Goal: Task Accomplishment & Management: Use online tool/utility

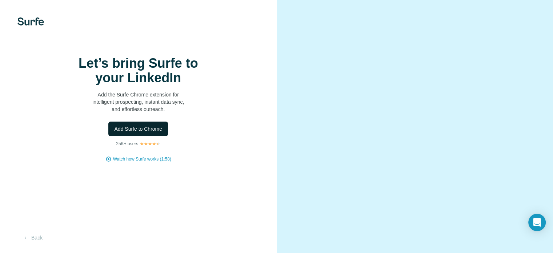
click at [145, 132] on span "Add Surfe to Chrome" at bounding box center [138, 128] width 48 height 7
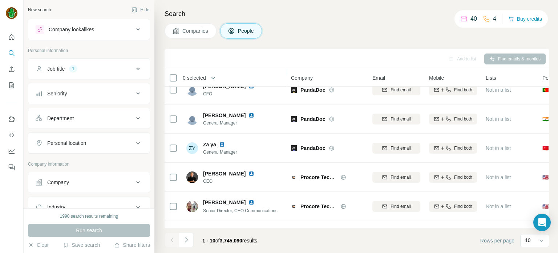
scroll to position [153, 0]
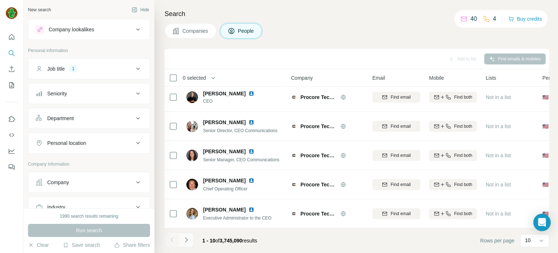
click at [189, 242] on icon "Navigate to next page" at bounding box center [186, 239] width 7 height 7
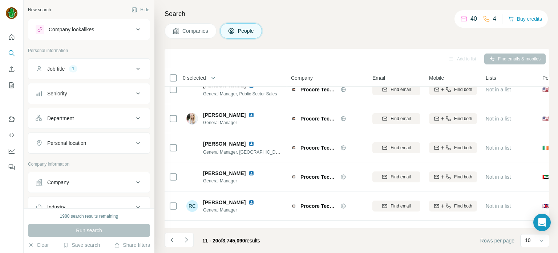
scroll to position [0, 0]
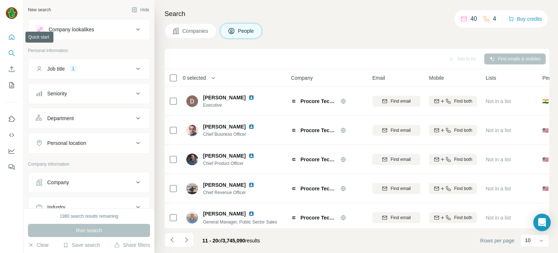
click at [8, 37] on icon "Quick start" at bounding box center [11, 36] width 7 height 7
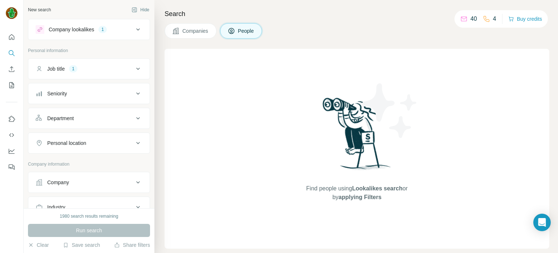
click at [134, 64] on icon at bounding box center [138, 68] width 9 height 9
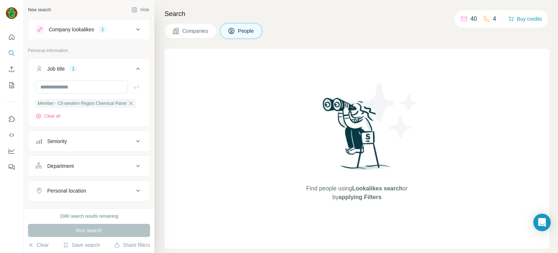
click at [135, 67] on icon at bounding box center [138, 68] width 9 height 9
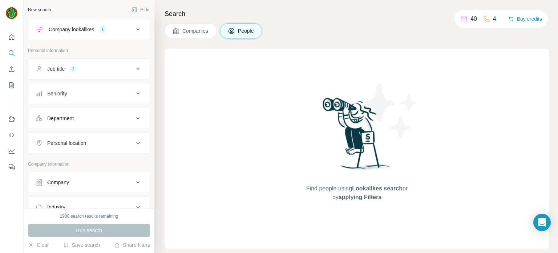
click at [132, 35] on button "Company lookalikes 1" at bounding box center [88, 29] width 121 height 17
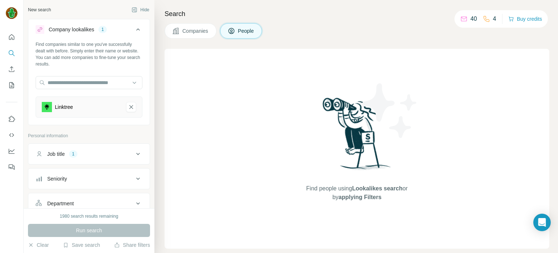
click at [132, 35] on button "Company lookalikes 1" at bounding box center [88, 31] width 121 height 20
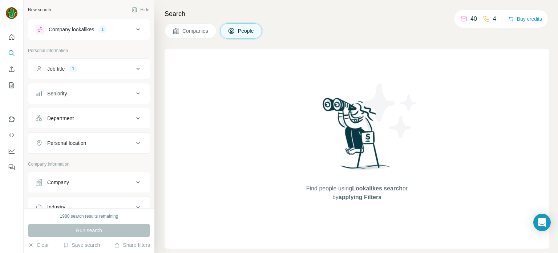
click at [94, 71] on div "Job title 1" at bounding box center [85, 68] width 98 height 7
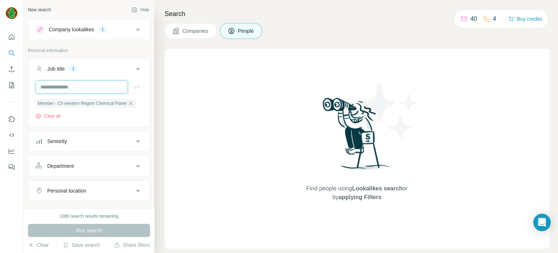
click at [89, 87] on input "text" at bounding box center [82, 86] width 92 height 13
click at [99, 86] on input "text" at bounding box center [82, 86] width 92 height 13
click at [133, 103] on icon "button" at bounding box center [131, 103] width 6 height 6
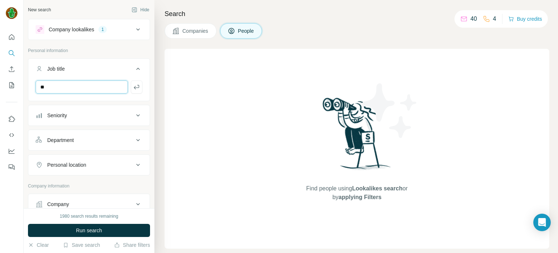
click at [100, 89] on input "**" at bounding box center [82, 86] width 92 height 13
type input "*"
click at [116, 142] on div "Department" at bounding box center [85, 139] width 98 height 7
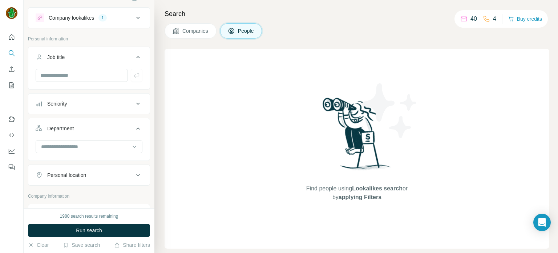
scroll to position [12, 0]
drag, startPoint x: 116, startPoint y: 142, endPoint x: 105, endPoint y: 145, distance: 11.2
click at [105, 145] on input at bounding box center [85, 147] width 90 height 8
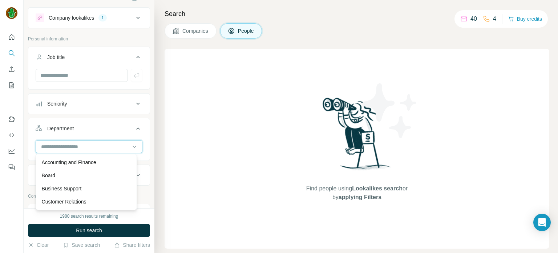
click at [105, 145] on input at bounding box center [85, 147] width 90 height 8
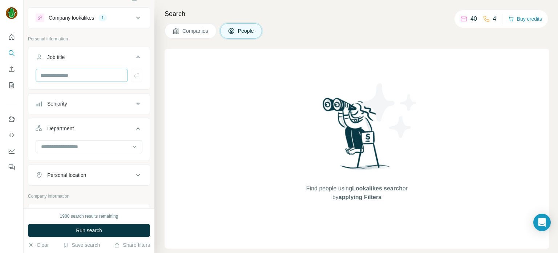
scroll to position [0, 0]
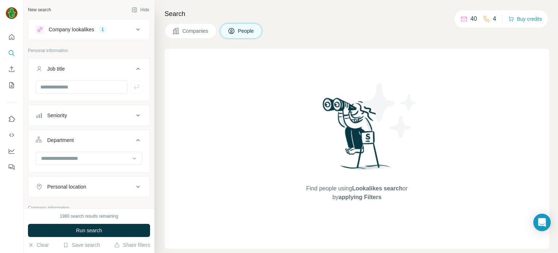
click at [134, 32] on icon at bounding box center [138, 29] width 9 height 9
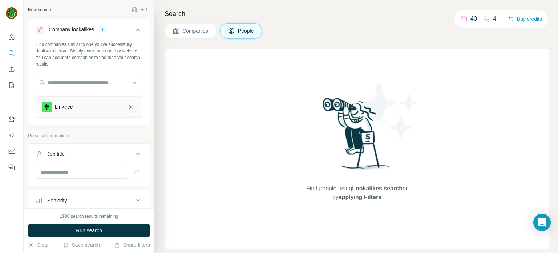
click at [129, 106] on icon "Linktree-remove-button" at bounding box center [131, 107] width 4 height 4
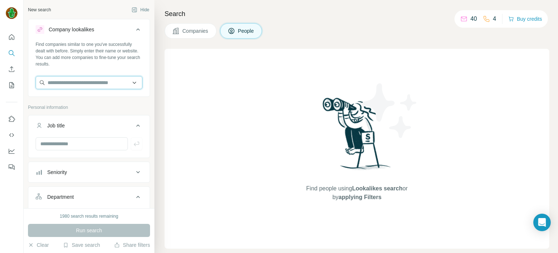
click at [115, 87] on input "text" at bounding box center [89, 82] width 107 height 13
click at [104, 141] on input "text" at bounding box center [82, 143] width 92 height 13
type input "***"
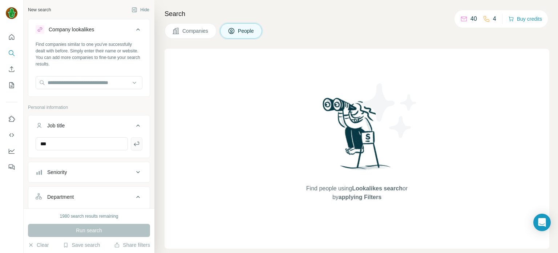
click at [133, 145] on icon "button" at bounding box center [136, 143] width 7 height 7
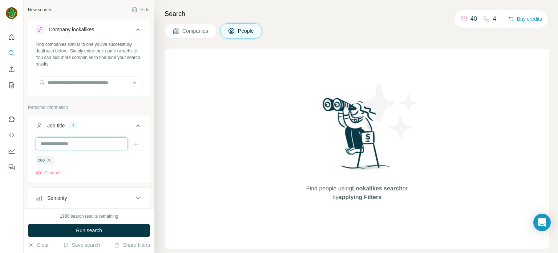
click at [106, 144] on input "text" at bounding box center [82, 143] width 92 height 13
type input "*******"
type input "***"
type input "*"
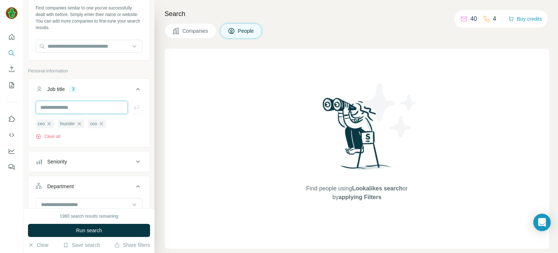
scroll to position [39, 0]
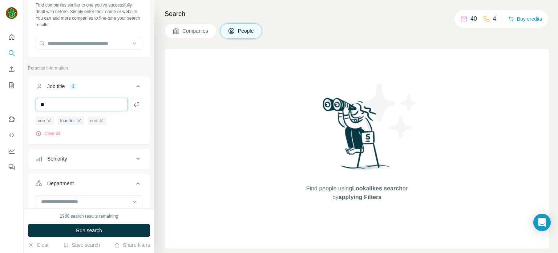
type input "*"
type input "*****"
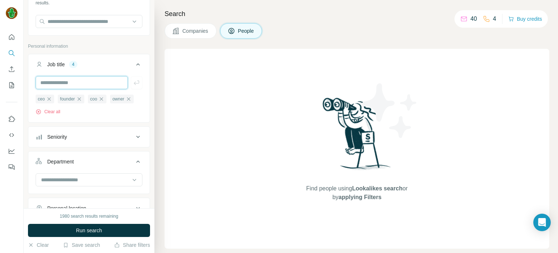
scroll to position [62, 0]
click at [104, 141] on button "Seniority" at bounding box center [88, 135] width 121 height 17
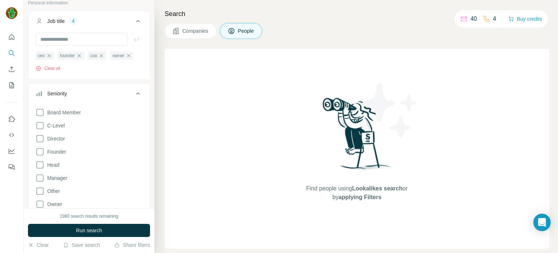
scroll to position [106, 0]
click at [38, 150] on icon at bounding box center [40, 149] width 9 height 9
click at [40, 178] on icon at bounding box center [40, 176] width 9 height 9
click at [41, 163] on icon at bounding box center [40, 163] width 9 height 9
click at [42, 110] on icon at bounding box center [40, 110] width 9 height 9
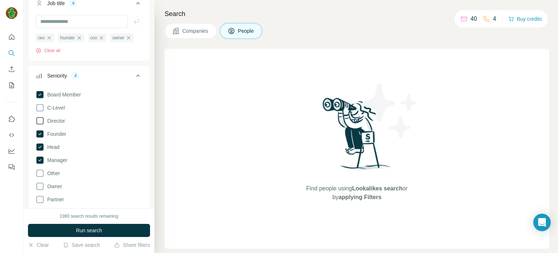
click at [40, 120] on icon at bounding box center [40, 120] width 9 height 9
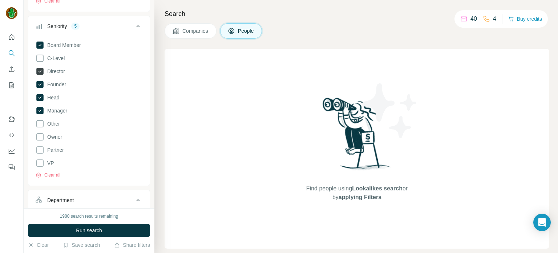
scroll to position [173, 0]
click at [56, 136] on span "Owner" at bounding box center [53, 135] width 18 height 7
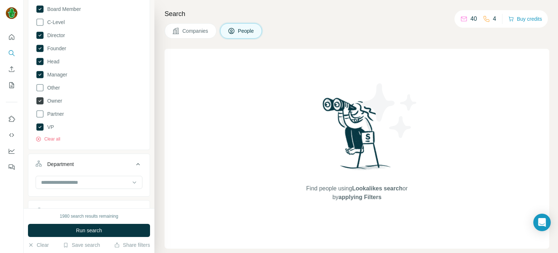
scroll to position [212, 0]
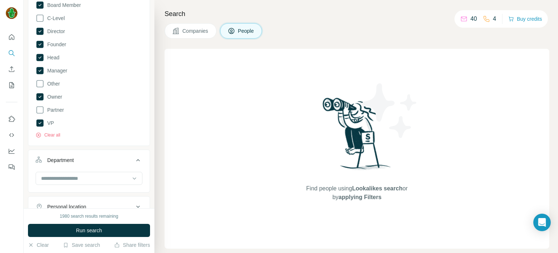
click at [70, 164] on button "Department" at bounding box center [88, 161] width 121 height 20
click at [68, 161] on div "Department" at bounding box center [60, 159] width 27 height 7
click at [74, 178] on input at bounding box center [85, 178] width 90 height 8
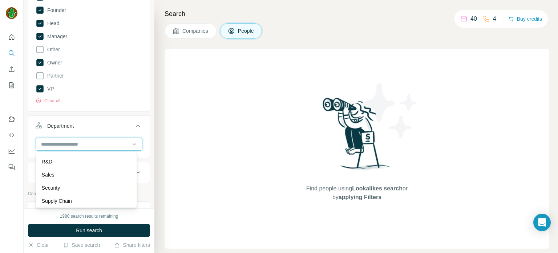
scroll to position [262, 0]
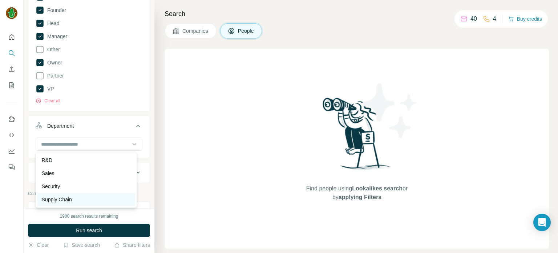
click at [80, 200] on div "Supply Chain" at bounding box center [86, 199] width 89 height 7
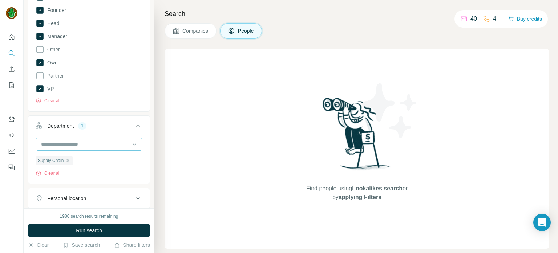
click at [103, 144] on input at bounding box center [85, 144] width 90 height 8
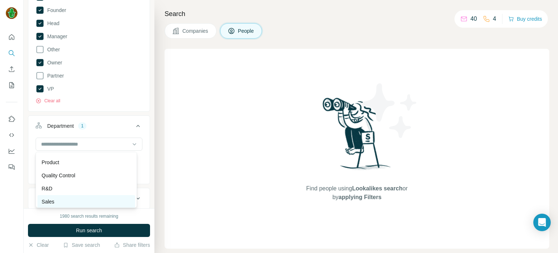
click at [75, 200] on div "Sales" at bounding box center [86, 201] width 89 height 7
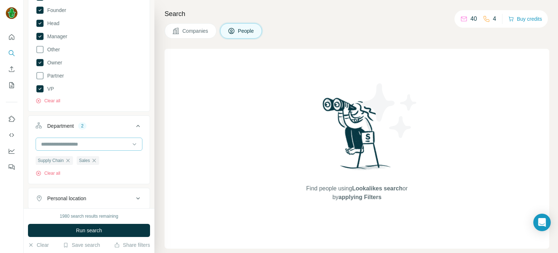
click at [105, 145] on input at bounding box center [85, 144] width 90 height 8
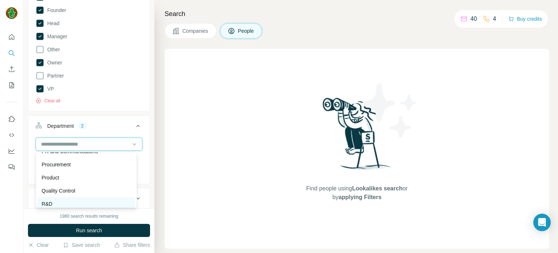
scroll to position [217, 0]
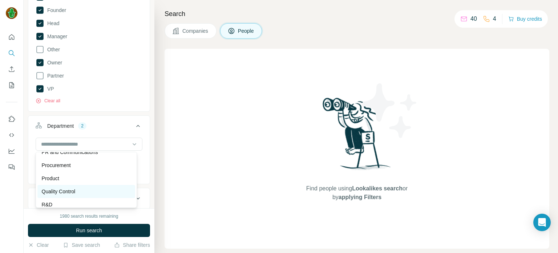
click at [81, 186] on div "Quality Control" at bounding box center [86, 191] width 98 height 13
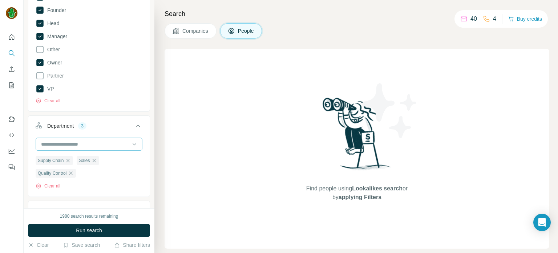
click at [111, 143] on input at bounding box center [85, 144] width 90 height 8
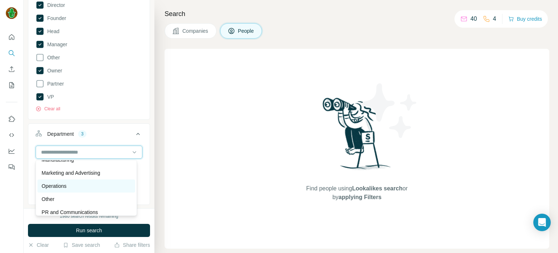
scroll to position [151, 0]
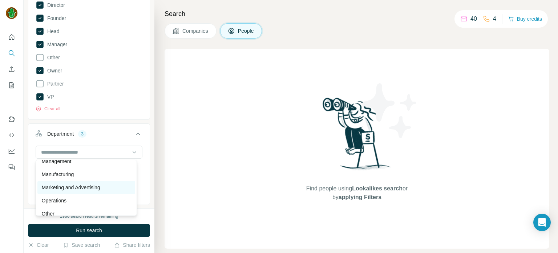
click at [86, 187] on p "Marketing and Advertising" at bounding box center [71, 187] width 59 height 7
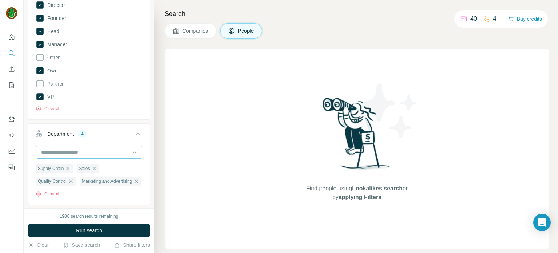
click at [112, 149] on input at bounding box center [85, 152] width 90 height 8
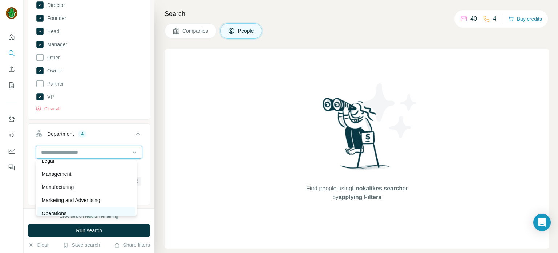
scroll to position [127, 0]
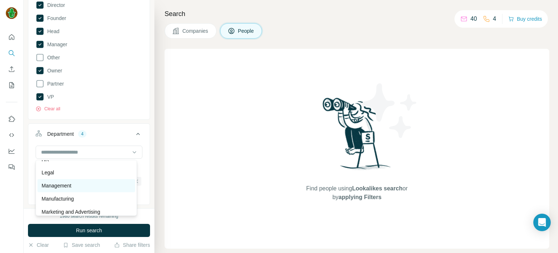
click at [89, 187] on div "Management" at bounding box center [86, 185] width 89 height 7
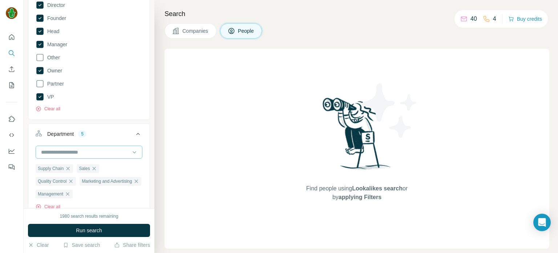
click at [111, 157] on div at bounding box center [85, 152] width 90 height 12
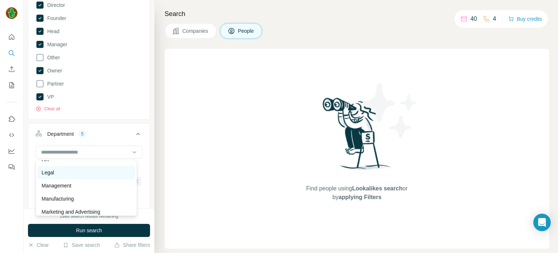
click at [86, 174] on div "Legal" at bounding box center [86, 172] width 89 height 7
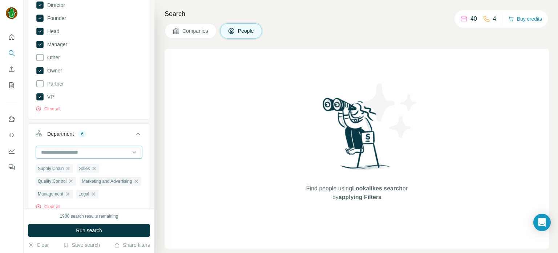
click at [112, 153] on input at bounding box center [85, 152] width 90 height 8
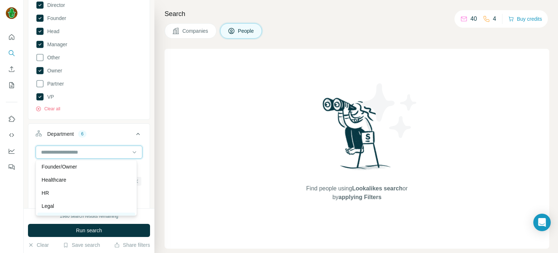
scroll to position [92, 0]
click at [91, 192] on div "HR" at bounding box center [86, 193] width 89 height 7
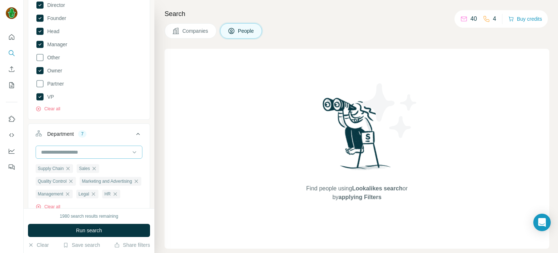
click at [109, 158] on div at bounding box center [89, 151] width 107 height 13
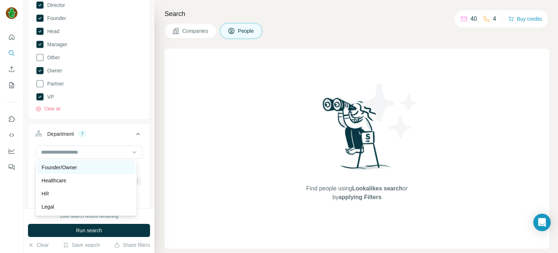
click at [102, 166] on div "Founder/Owner" at bounding box center [86, 167] width 89 height 7
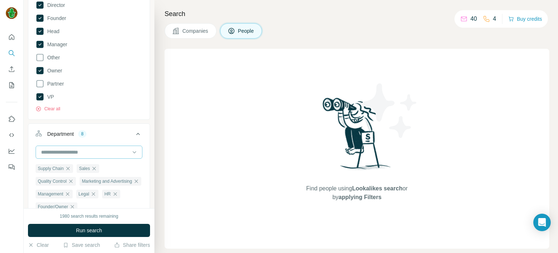
click at [108, 155] on input at bounding box center [85, 152] width 90 height 8
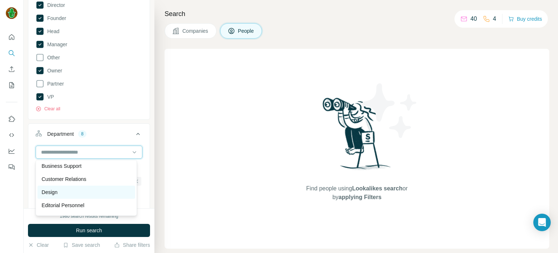
scroll to position [28, 0]
click at [101, 191] on div "Design" at bounding box center [86, 192] width 89 height 7
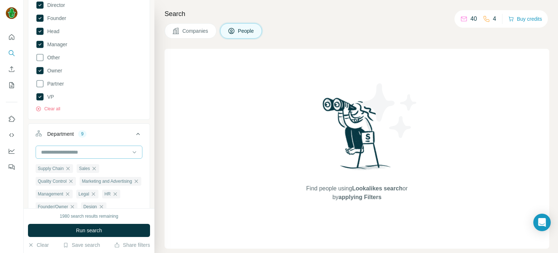
click at [114, 151] on input at bounding box center [85, 152] width 90 height 8
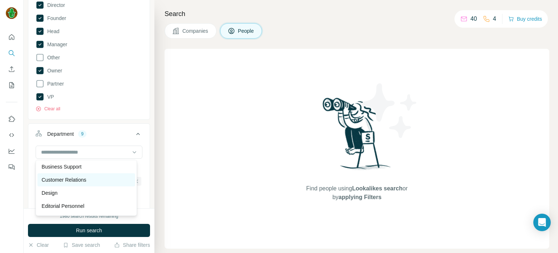
click at [102, 177] on div "Customer Relations" at bounding box center [86, 179] width 89 height 7
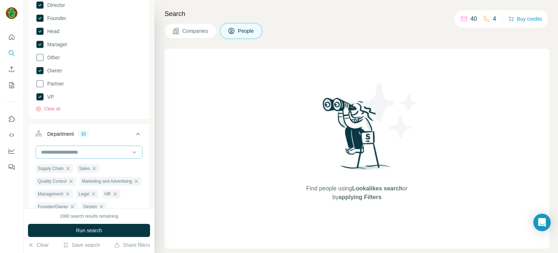
click at [115, 153] on input at bounding box center [85, 152] width 90 height 8
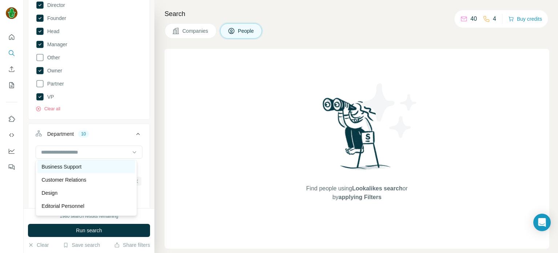
click at [108, 169] on div "Business Support" at bounding box center [86, 166] width 89 height 7
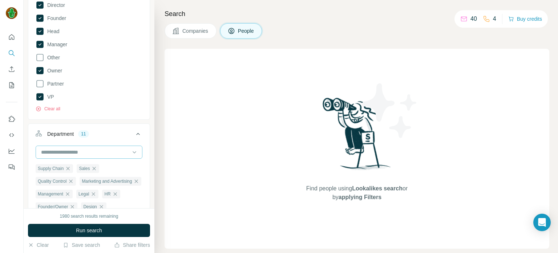
click at [118, 151] on input at bounding box center [85, 152] width 90 height 8
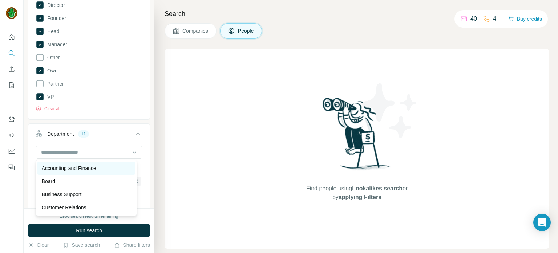
click at [107, 167] on div "Accounting and Finance" at bounding box center [86, 167] width 89 height 7
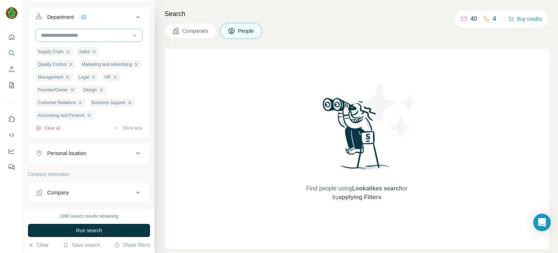
scroll to position [355, 0]
click at [115, 156] on div "Personal location" at bounding box center [85, 152] width 98 height 7
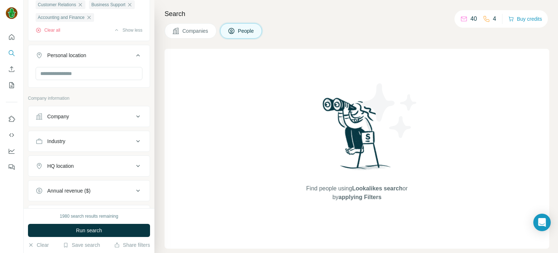
scroll to position [454, 0]
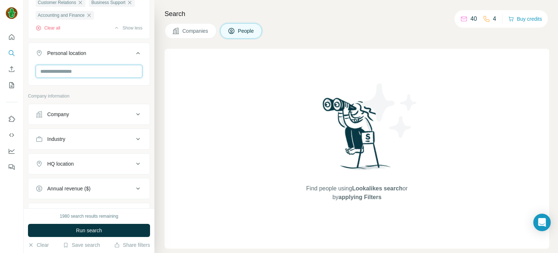
click at [115, 78] on input "text" at bounding box center [89, 71] width 107 height 13
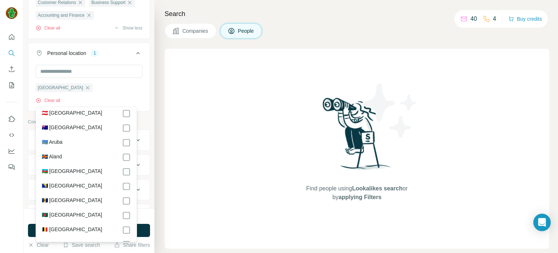
scroll to position [164, 0]
click at [90, 79] on div at bounding box center [89, 72] width 107 height 15
click at [89, 78] on input "text" at bounding box center [89, 71] width 107 height 13
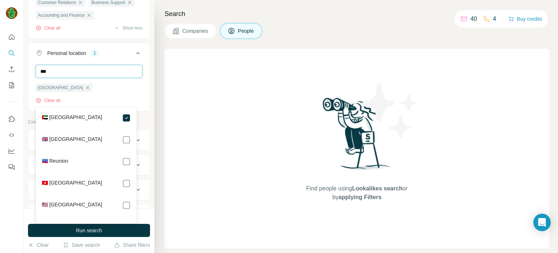
scroll to position [0, 0]
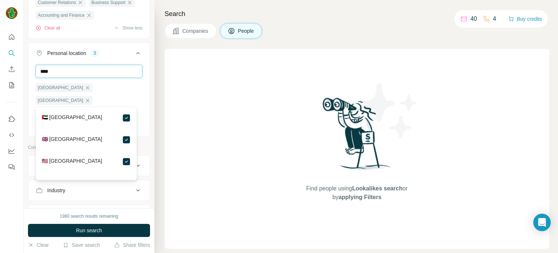
click at [89, 78] on input "****" at bounding box center [89, 71] width 107 height 13
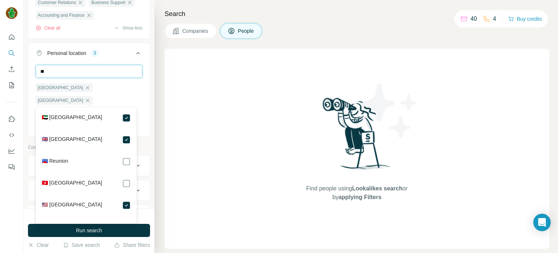
type input "*"
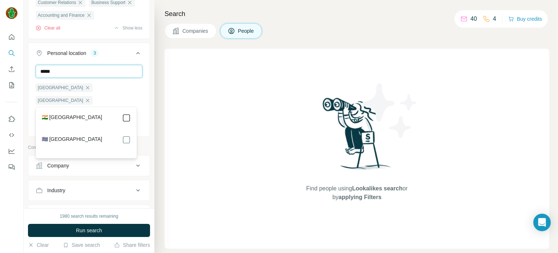
type input "*****"
click at [147, 104] on div "New search Hide Company lookalikes Find companies similar to one you've success…" at bounding box center [89, 104] width 131 height 208
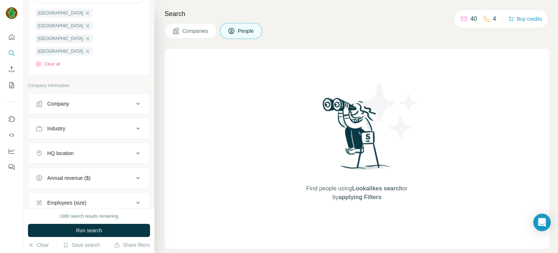
scroll to position [535, 0]
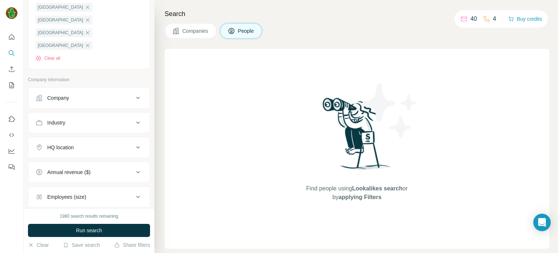
click at [114, 131] on button "Industry" at bounding box center [88, 122] width 121 height 17
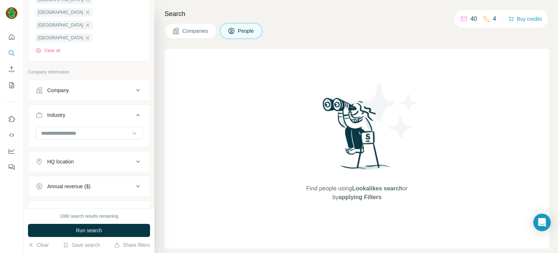
click at [114, 137] on input at bounding box center [85, 133] width 90 height 8
click at [115, 94] on div "Company" at bounding box center [85, 90] width 98 height 7
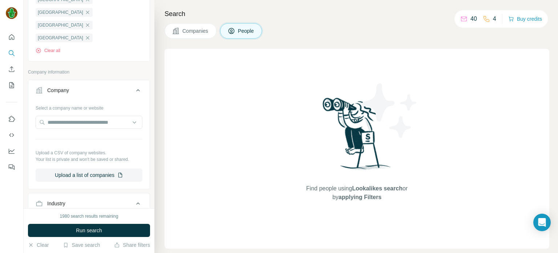
click at [115, 94] on div "Company" at bounding box center [85, 90] width 98 height 7
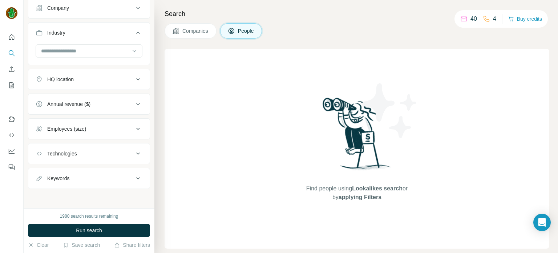
scroll to position [640, 0]
click at [115, 107] on div "Annual revenue ($)" at bounding box center [85, 102] width 98 height 7
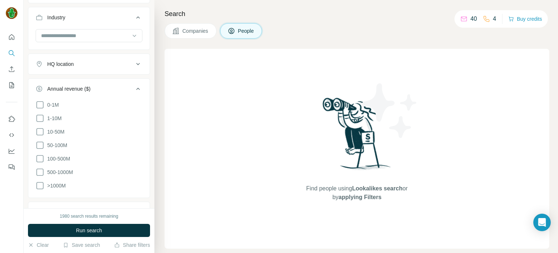
click at [108, 92] on div "Annual revenue ($)" at bounding box center [85, 88] width 98 height 7
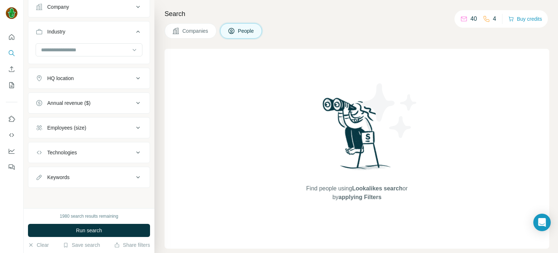
click at [108, 105] on div "Annual revenue ($)" at bounding box center [85, 102] width 98 height 7
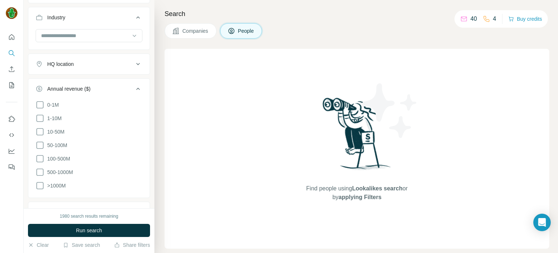
click at [108, 92] on div "Annual revenue ($)" at bounding box center [85, 88] width 98 height 7
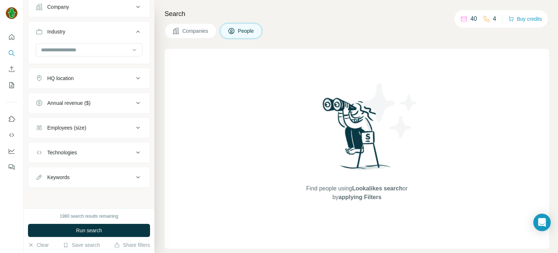
click at [107, 152] on div "Technologies" at bounding box center [85, 152] width 98 height 7
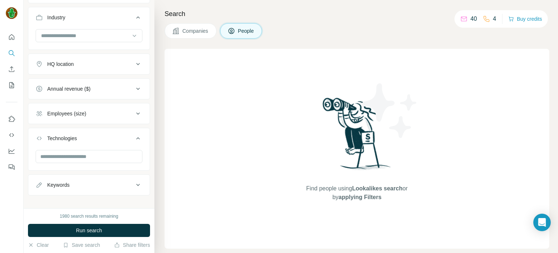
scroll to position [662, 0]
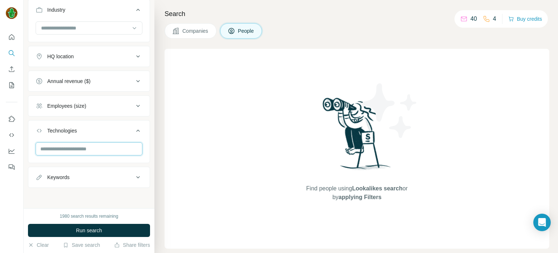
click at [112, 151] on input "text" at bounding box center [89, 148] width 107 height 13
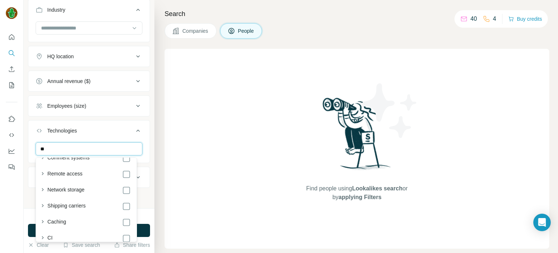
scroll to position [1521, 0]
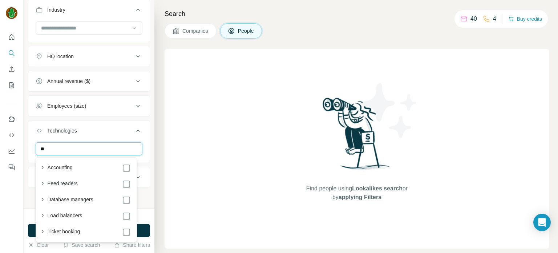
type input "*"
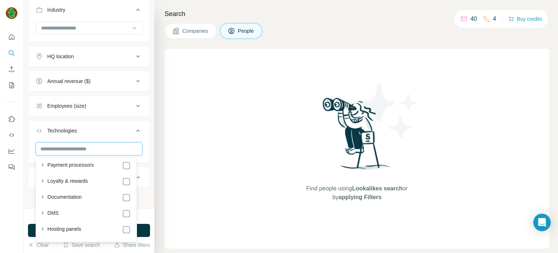
scroll to position [819, 0]
click at [101, 145] on input "text" at bounding box center [89, 148] width 107 height 13
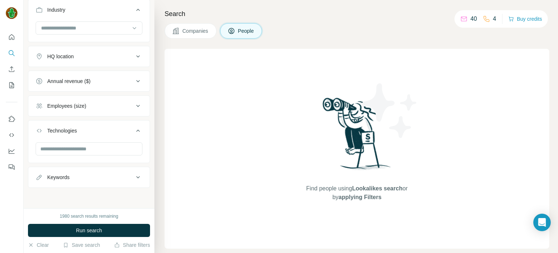
click at [114, 129] on div "Technologies" at bounding box center [85, 130] width 98 height 7
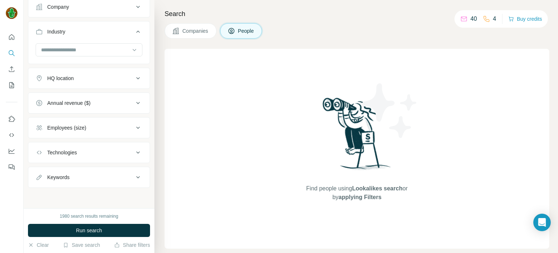
scroll to position [640, 0]
click at [116, 176] on div "Keywords" at bounding box center [85, 176] width 98 height 7
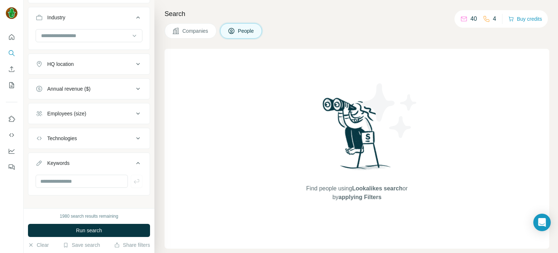
click at [116, 167] on div "Keywords" at bounding box center [85, 162] width 98 height 7
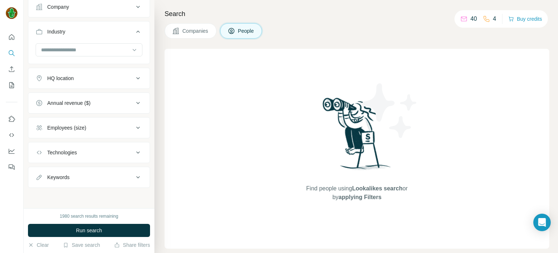
click at [120, 156] on div "Technologies" at bounding box center [85, 152] width 98 height 7
click at [128, 133] on button "Employees (size)" at bounding box center [88, 127] width 121 height 17
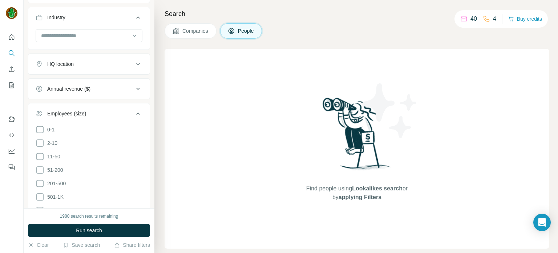
click at [127, 117] on div "Employees (size)" at bounding box center [85, 113] width 98 height 7
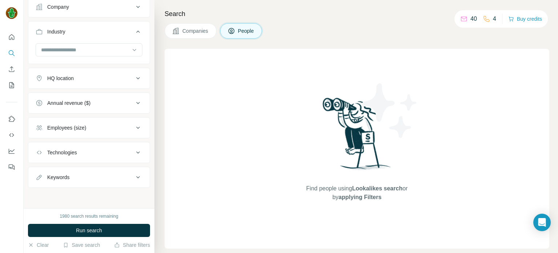
click at [128, 111] on button "Annual revenue ($)" at bounding box center [88, 102] width 121 height 17
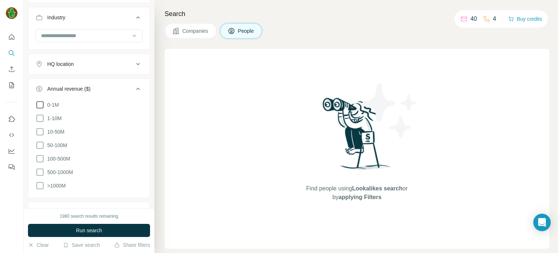
click at [43, 109] on icon at bounding box center [40, 104] width 9 height 9
click at [41, 149] on icon at bounding box center [40, 145] width 9 height 9
click at [40, 136] on icon at bounding box center [40, 131] width 9 height 9
click at [40, 123] on icon at bounding box center [40, 118] width 9 height 9
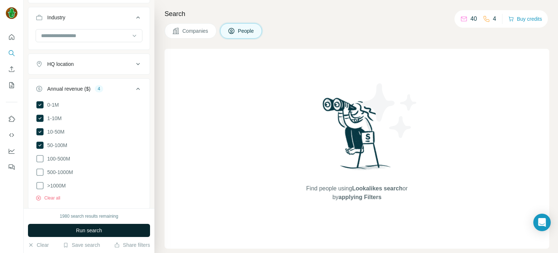
click at [128, 228] on button "Run search" at bounding box center [89, 230] width 122 height 13
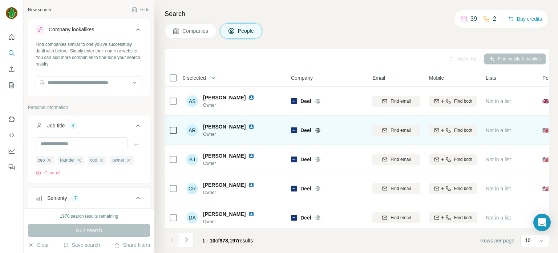
click at [319, 130] on icon at bounding box center [318, 130] width 2 height 5
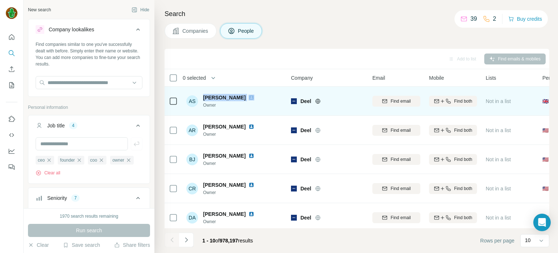
drag, startPoint x: 203, startPoint y: 97, endPoint x: 248, endPoint y: 94, distance: 44.9
click at [248, 94] on div "Alma Sunderland" at bounding box center [233, 97] width 60 height 7
copy span "Alma Sunderland"
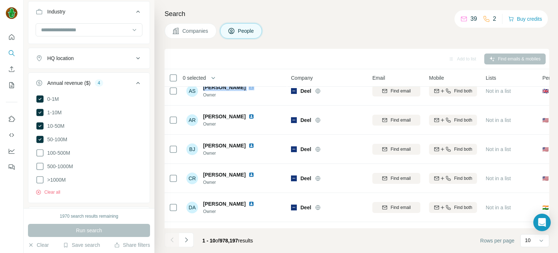
scroll to position [646, 0]
click at [39, 103] on icon at bounding box center [39, 98] width 7 height 7
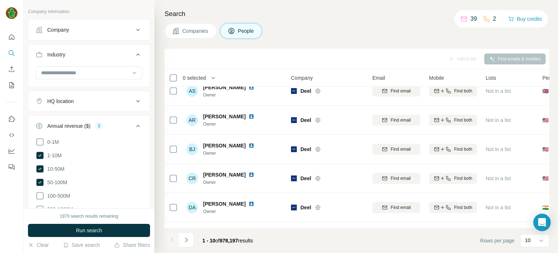
scroll to position [749, 0]
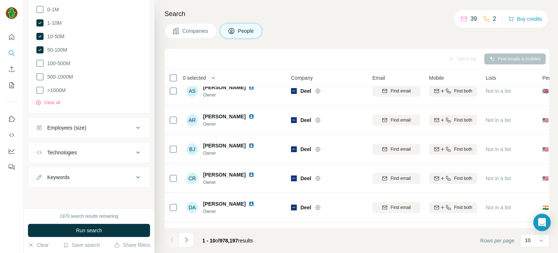
click at [124, 135] on button "Employees (size)" at bounding box center [88, 127] width 121 height 17
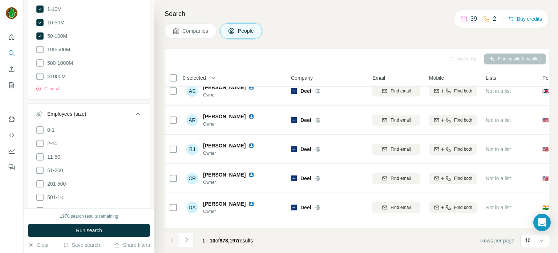
click at [124, 125] on button "Employees (size)" at bounding box center [88, 115] width 121 height 20
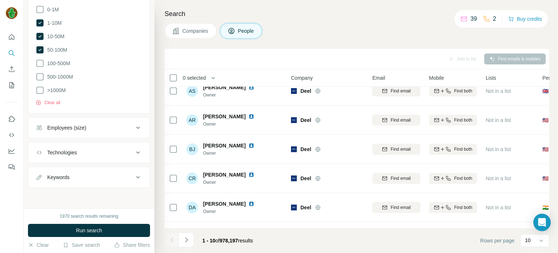
click at [132, 171] on button "Keywords" at bounding box center [88, 176] width 121 height 17
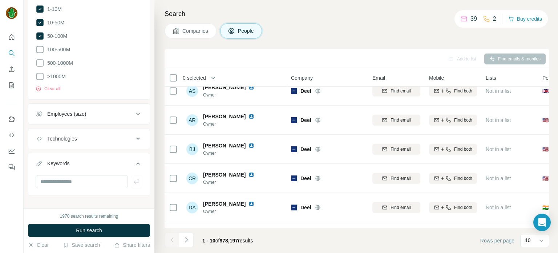
scroll to position [771, 0]
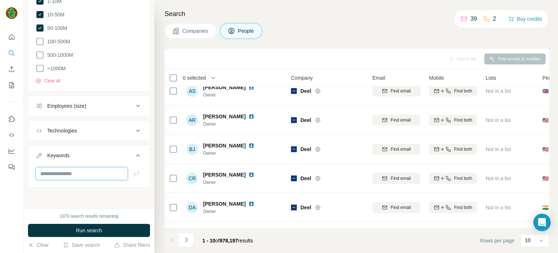
click at [119, 176] on input "text" at bounding box center [82, 173] width 92 height 13
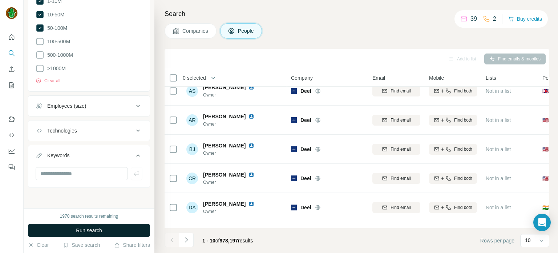
click at [129, 229] on button "Run search" at bounding box center [89, 230] width 122 height 13
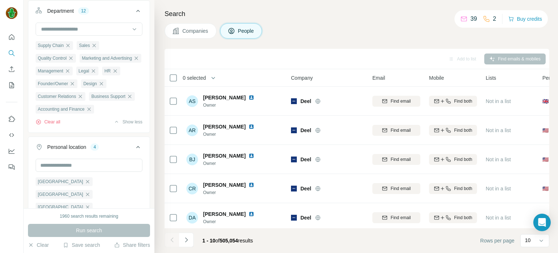
scroll to position [359, 0]
